Goal: Task Accomplishment & Management: Use online tool/utility

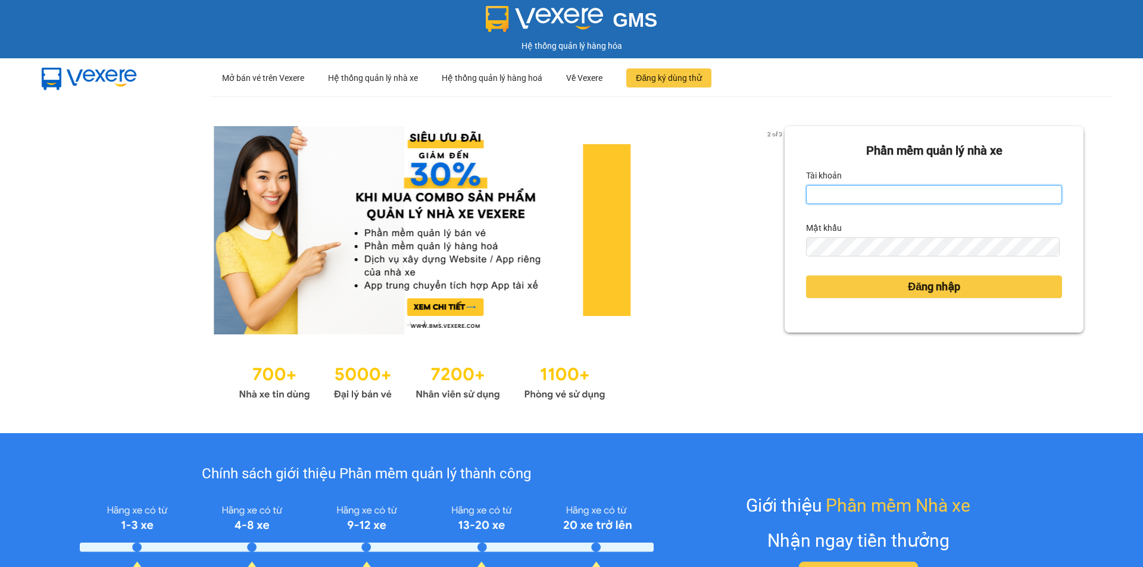
type input "vonhuy.hkot"
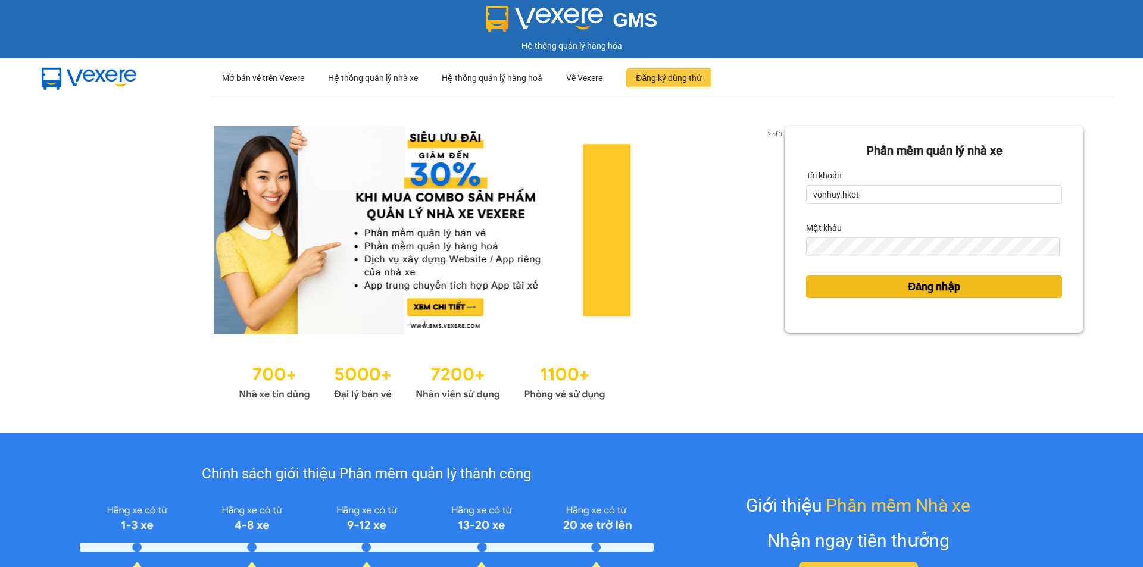
drag, startPoint x: 876, startPoint y: 273, endPoint x: 876, endPoint y: 291, distance: 17.3
click at [876, 275] on div "Đăng nhập" at bounding box center [934, 287] width 256 height 32
click at [876, 291] on button "Đăng nhập" at bounding box center [934, 287] width 256 height 23
click at [939, 297] on button "Đăng nhập" at bounding box center [934, 287] width 256 height 23
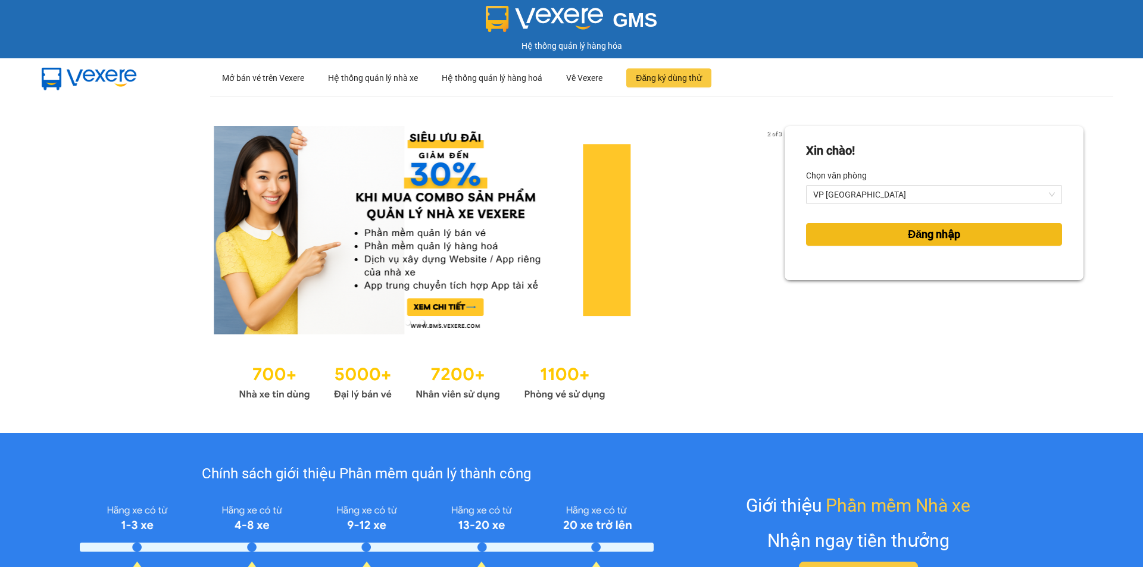
click at [937, 238] on span "Đăng nhập" at bounding box center [934, 234] width 52 height 17
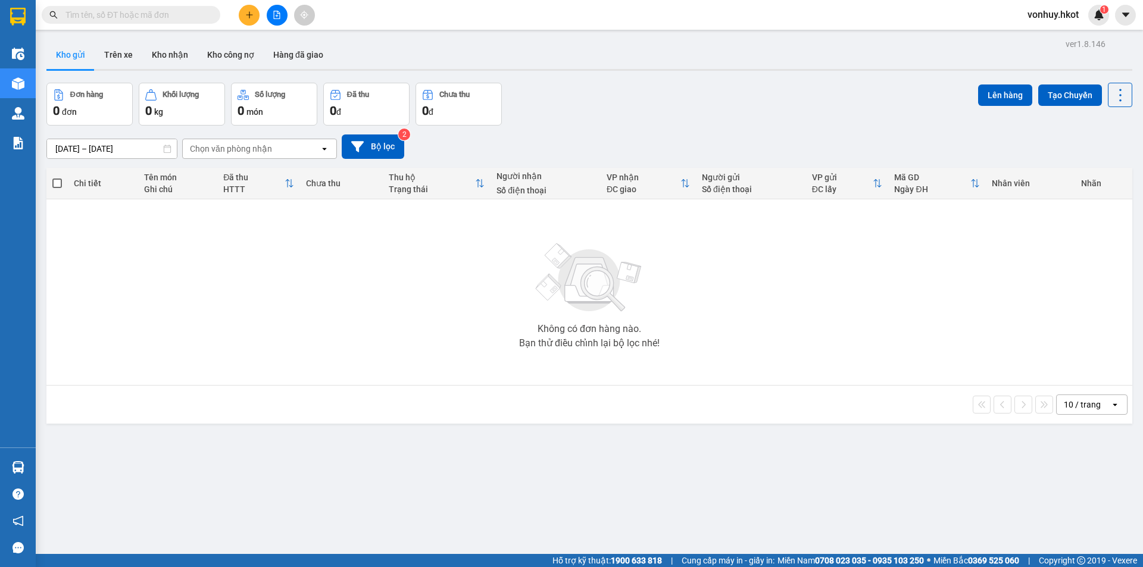
click at [76, 54] on button "Kho gửi" at bounding box center [70, 54] width 48 height 29
click at [123, 67] on button "Trên xe" at bounding box center [119, 54] width 48 height 29
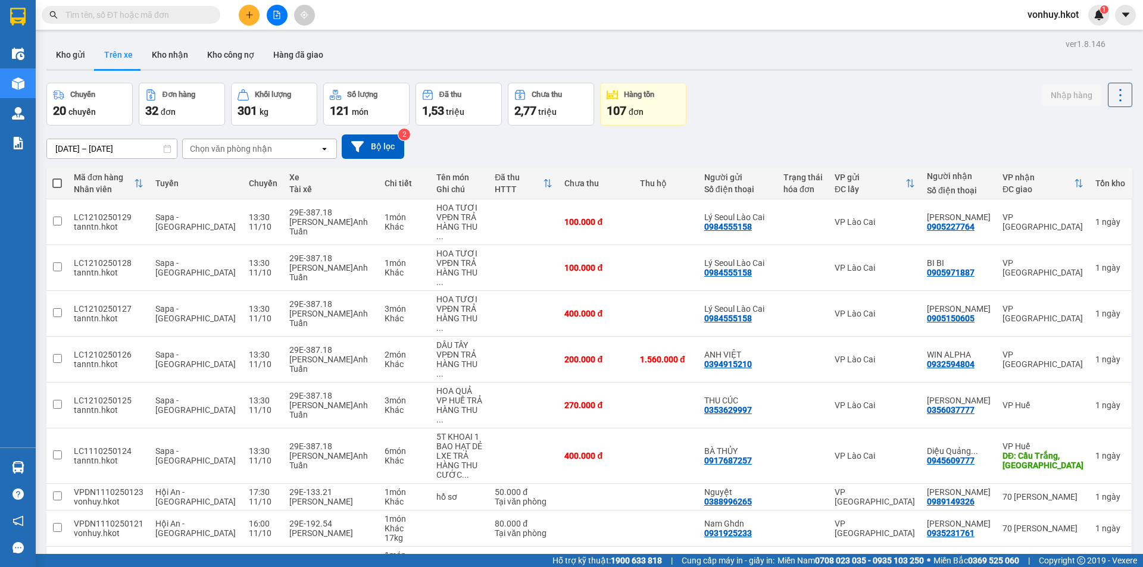
click at [255, 152] on div "Chọn văn phòng nhận" at bounding box center [231, 149] width 82 height 12
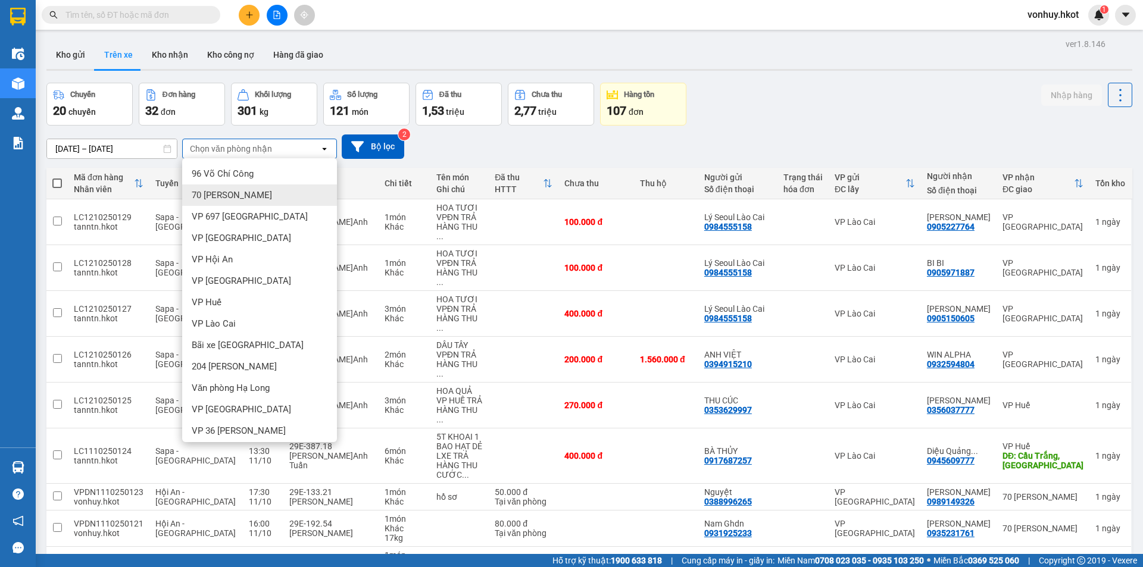
click at [261, 187] on div "70 Nguyễn Hữu Huân" at bounding box center [259, 195] width 155 height 21
